Goal: Transaction & Acquisition: Purchase product/service

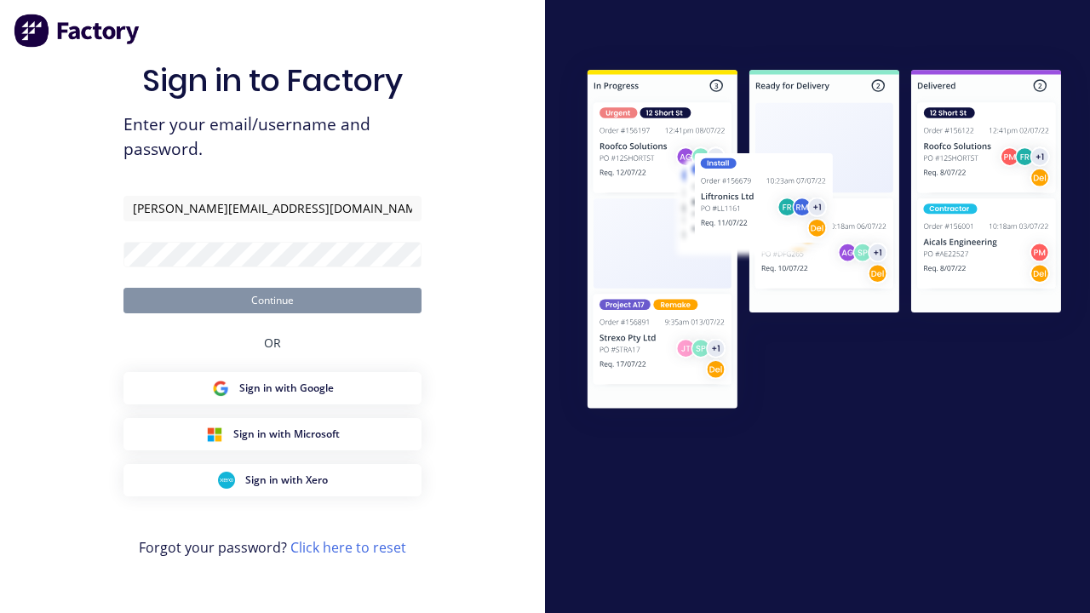
type input "[PERSON_NAME][EMAIL_ADDRESS][DOMAIN_NAME]"
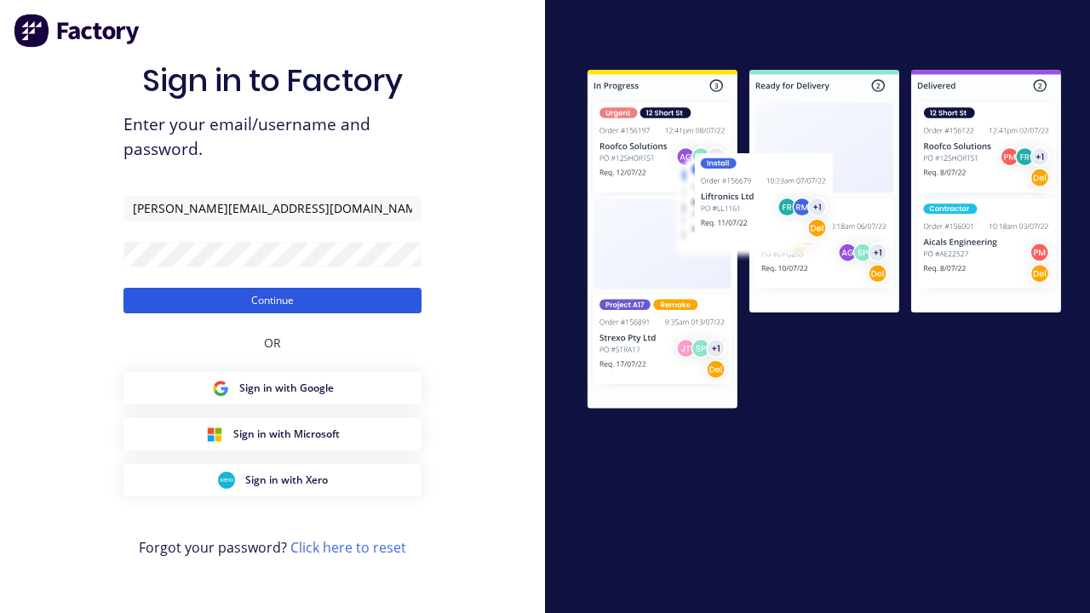
click at [272, 300] on button "Continue" at bounding box center [272, 301] width 298 height 26
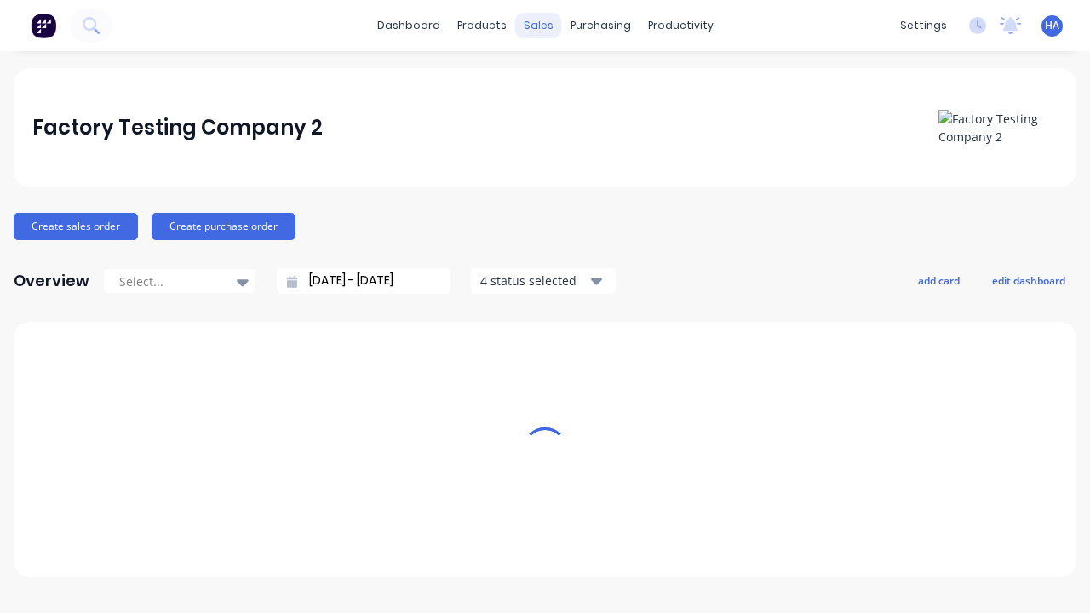
click at [538, 26] on div "sales" at bounding box center [538, 26] width 47 height 26
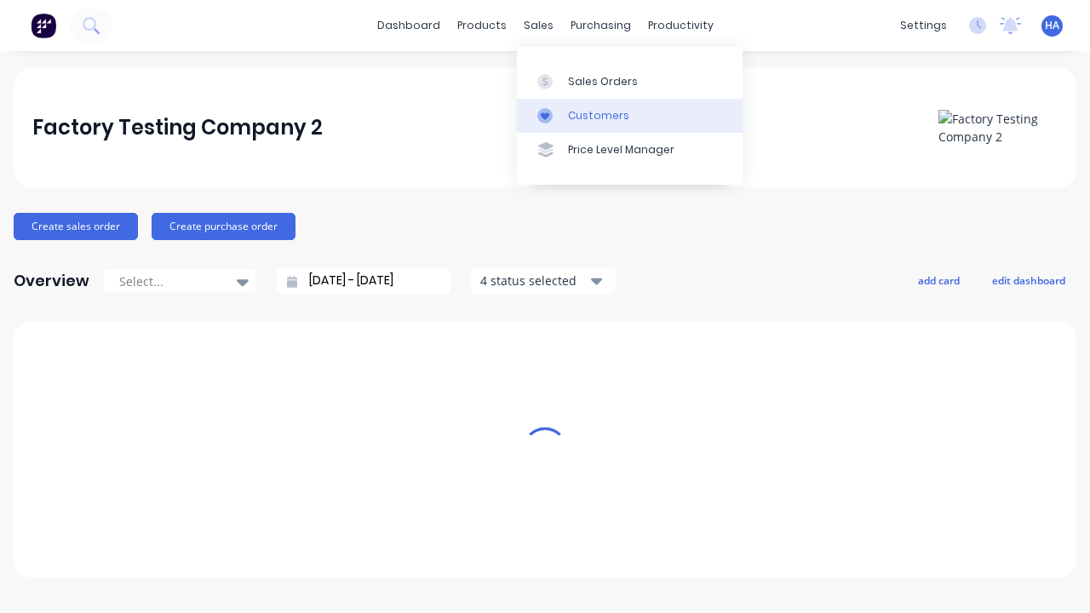
click at [629, 115] on link "Customers" at bounding box center [630, 116] width 226 height 34
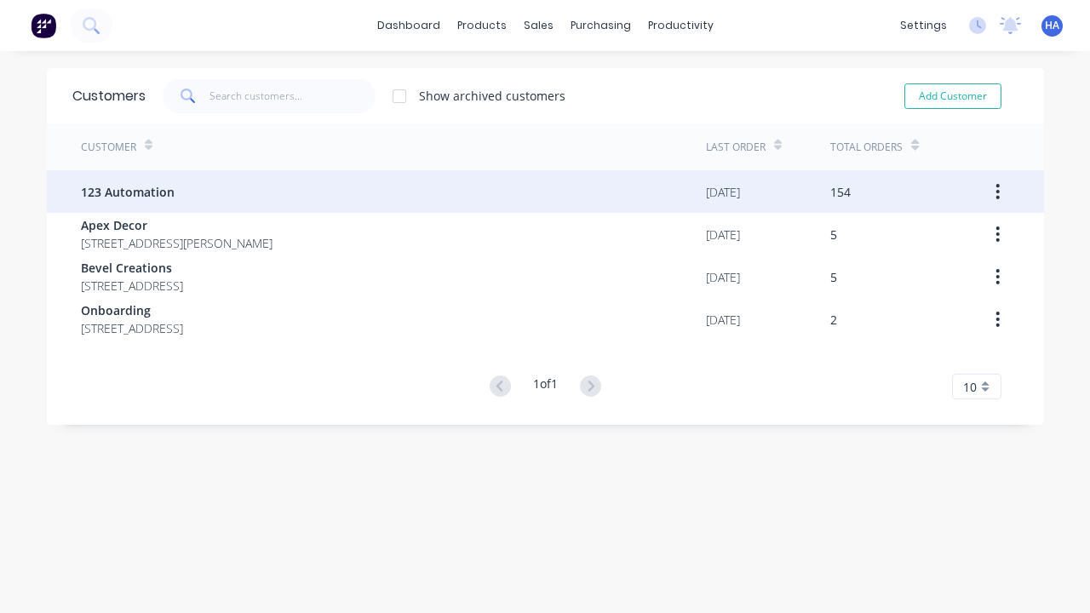
click at [126, 192] on span "123 Automation" at bounding box center [128, 192] width 94 height 18
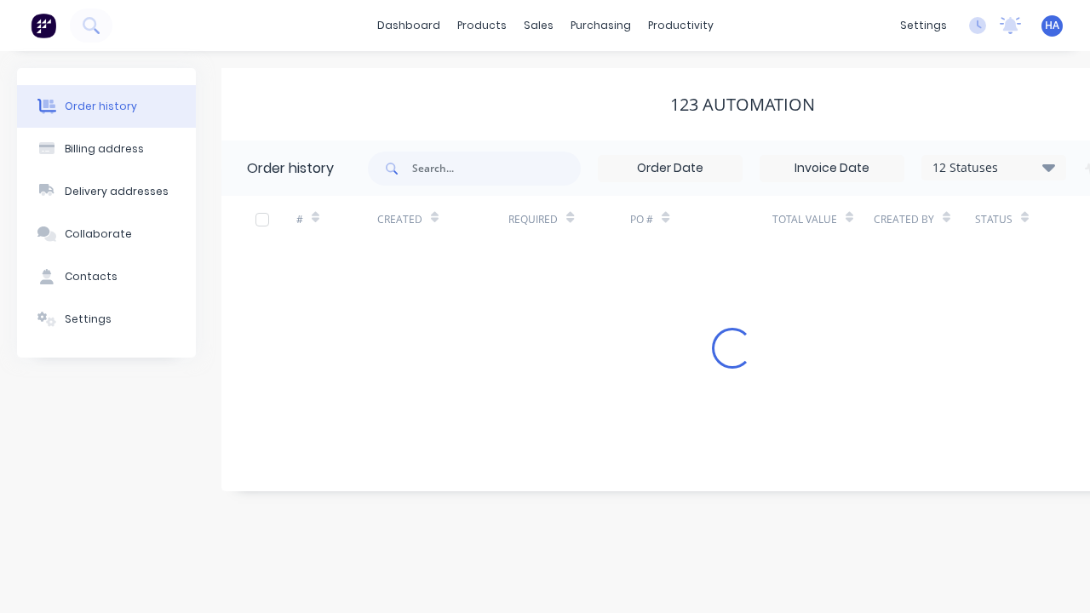
scroll to position [0, 174]
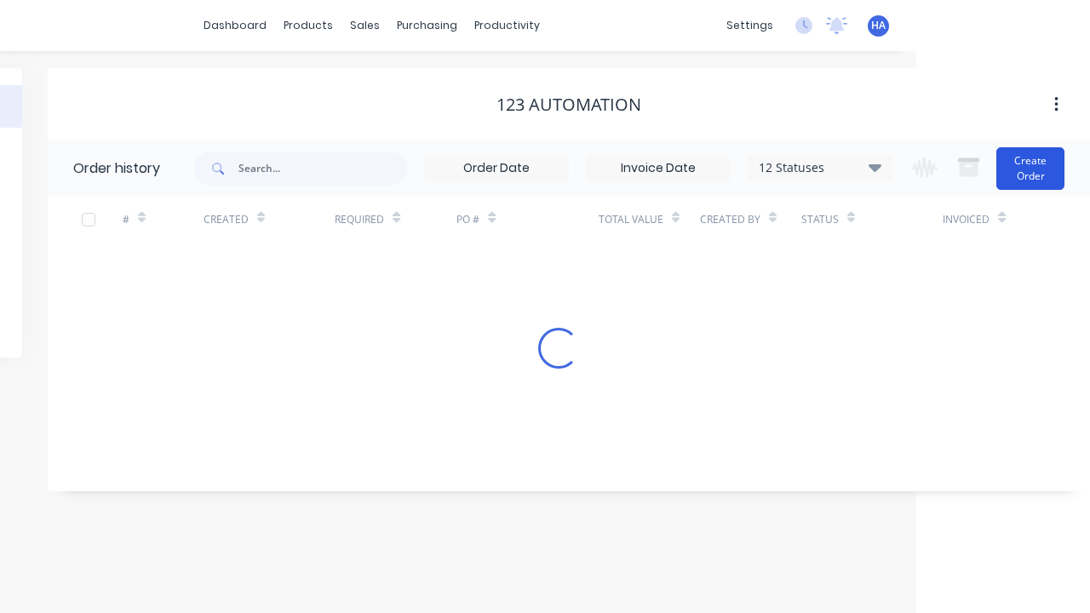
click at [1031, 168] on button "Create Order" at bounding box center [1030, 168] width 68 height 43
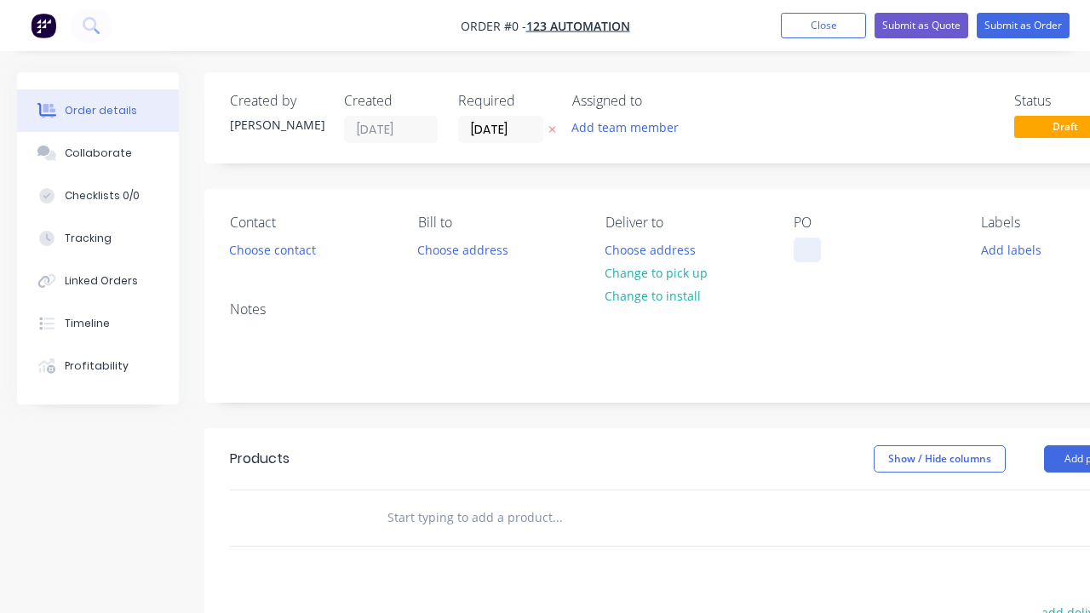
click at [806, 249] on div at bounding box center [806, 250] width 27 height 25
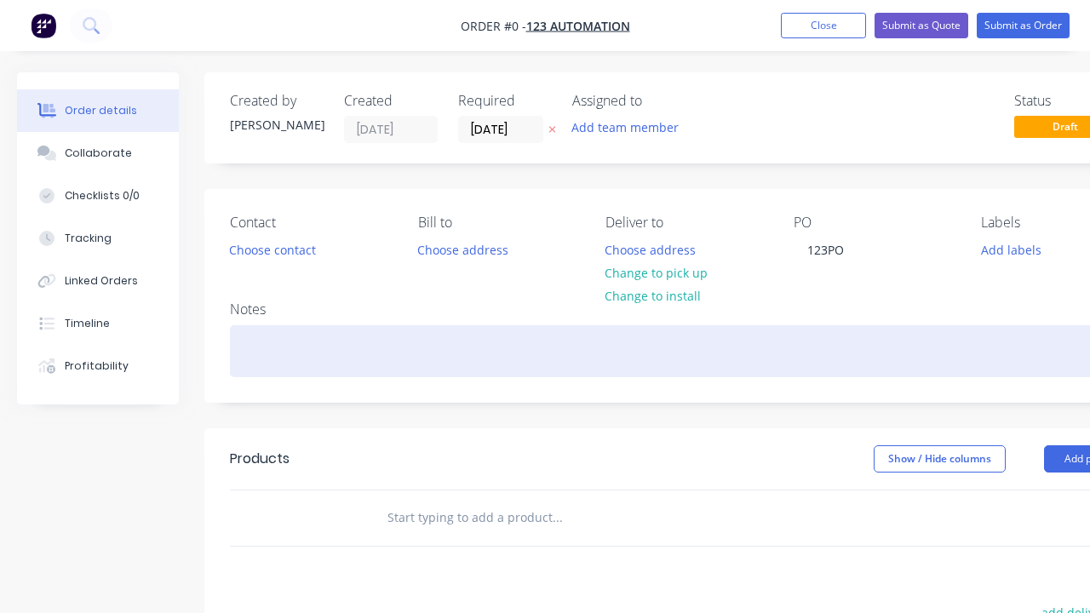
click at [633, 351] on div "Order details Collaborate Checklists 0/0 Tracking Linked Orders Timeline Profit…" at bounding box center [592, 526] width 1184 height 908
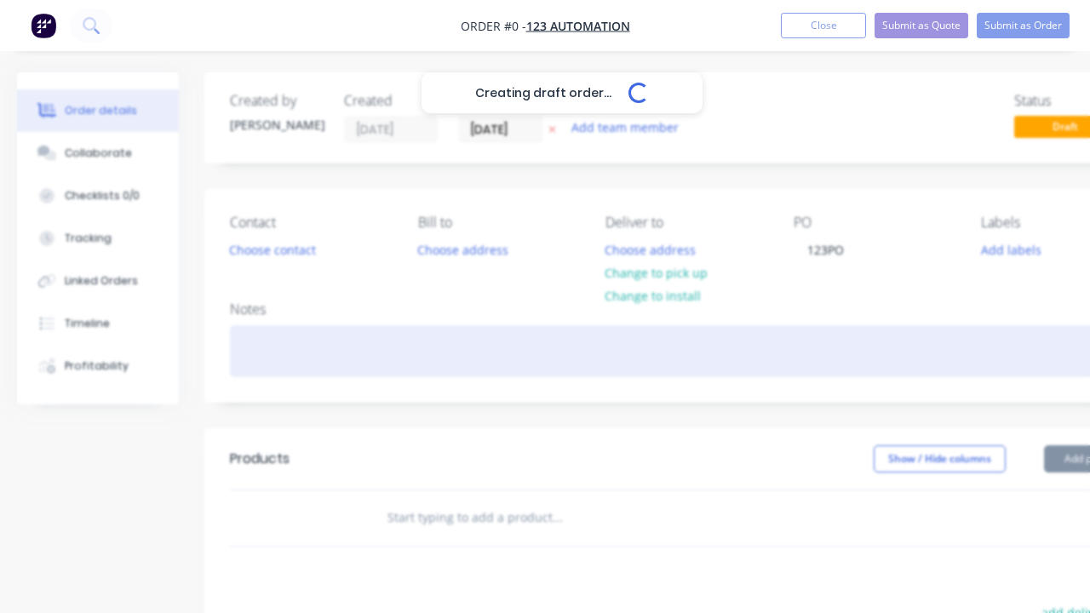
scroll to position [0, 52]
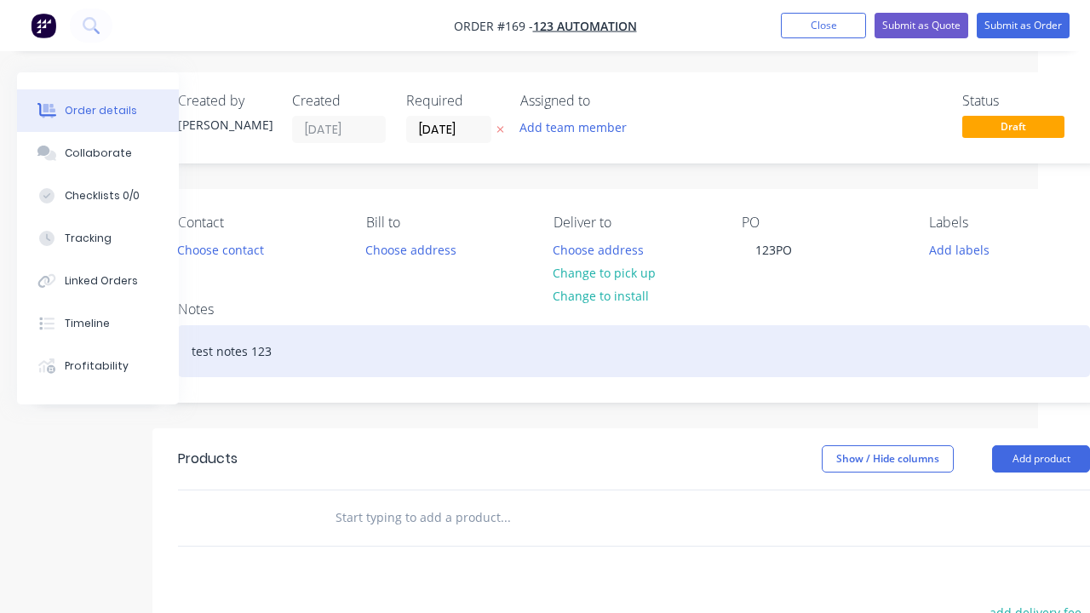
scroll to position [368, 94]
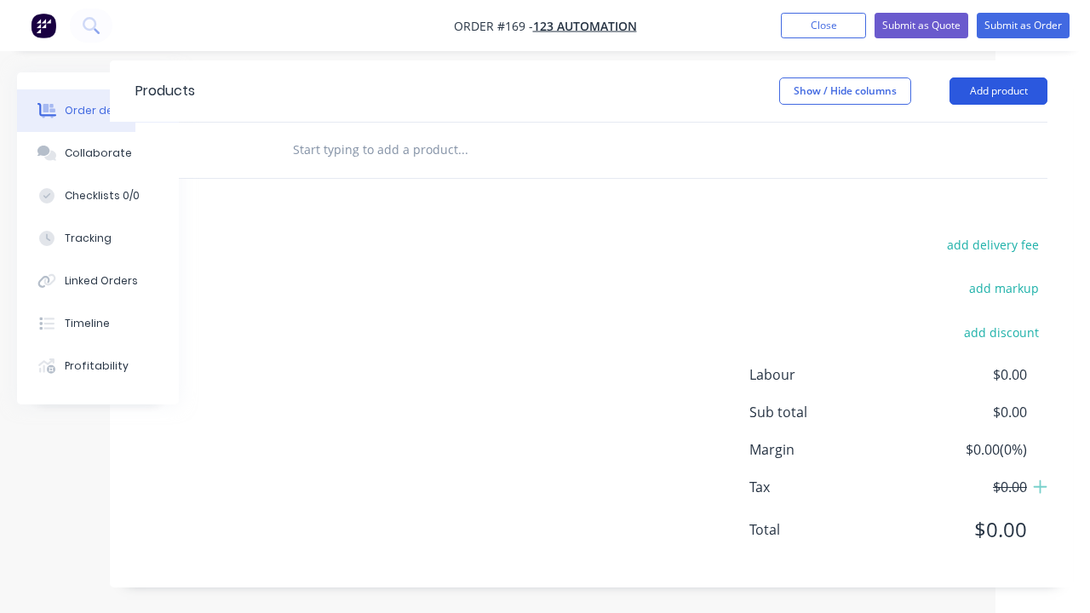
click at [998, 90] on button "Add product" at bounding box center [998, 90] width 98 height 27
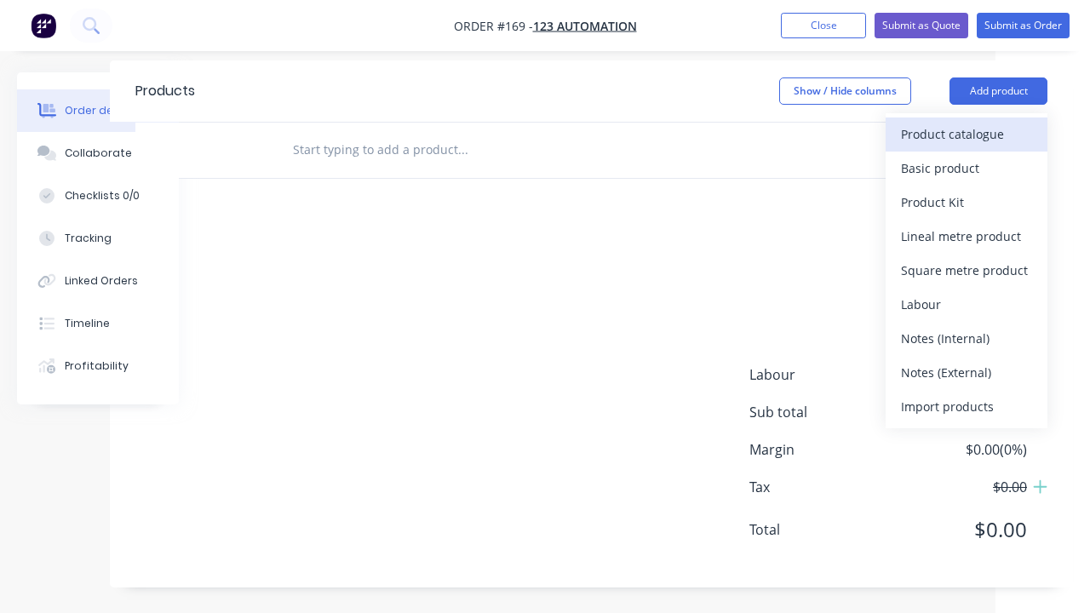
click at [966, 134] on div "Product catalogue" at bounding box center [966, 134] width 131 height 25
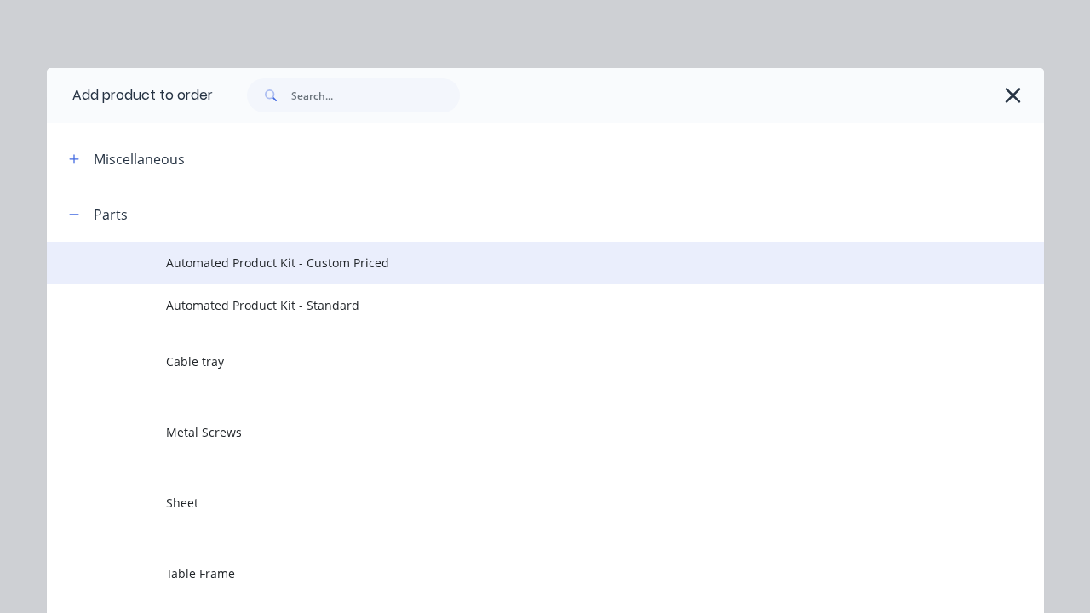
click at [517, 262] on span "Automated Product Kit - Custom Priced" at bounding box center [517, 263] width 702 height 18
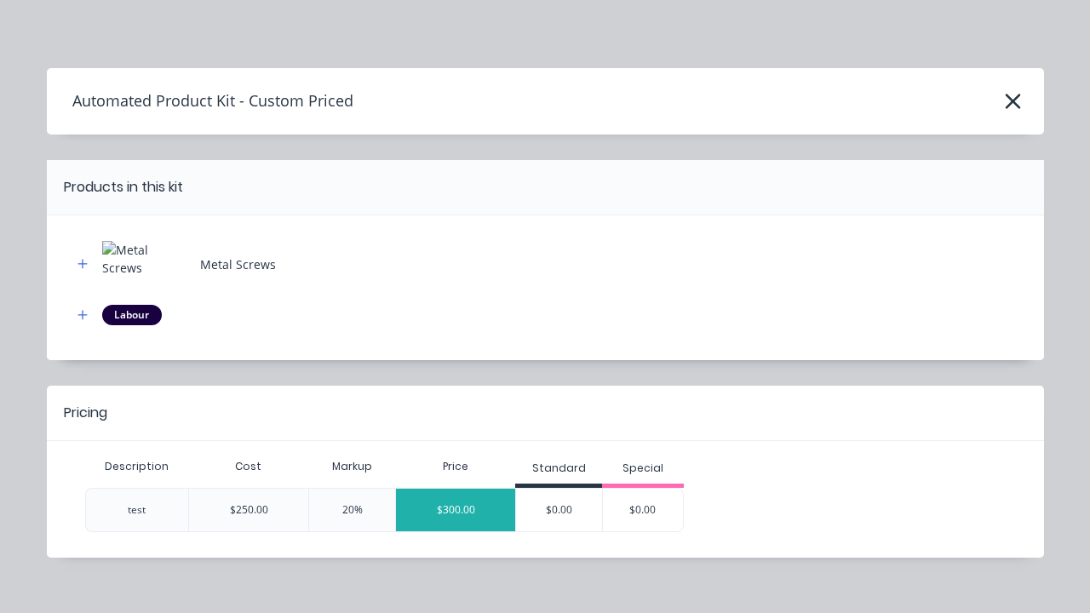
click at [455, 509] on div "$300.00" at bounding box center [455, 510] width 119 height 43
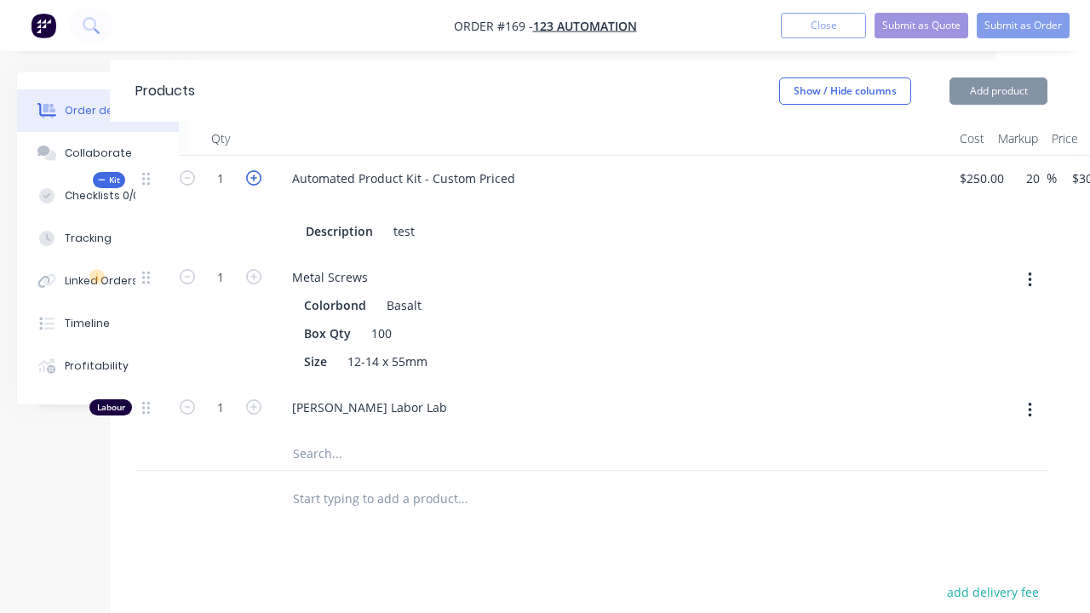
click at [254, 176] on icon "button" at bounding box center [253, 177] width 15 height 15
type input "2"
type input "$600.00"
type input "2"
